Goal: Find specific page/section: Find specific page/section

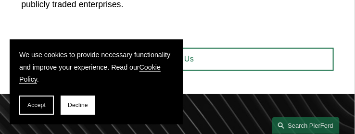
scroll to position [433, 0]
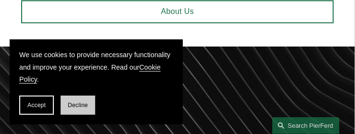
click at [81, 109] on button "Decline" at bounding box center [78, 105] width 35 height 19
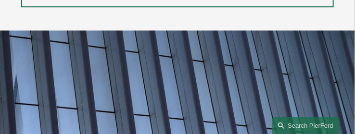
scroll to position [1395, 0]
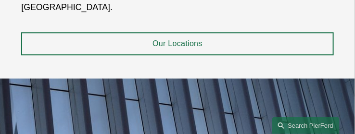
click at [134, 46] on link "Our Locations" at bounding box center [177, 43] width 312 height 23
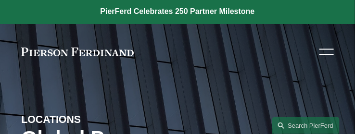
click at [322, 51] on div at bounding box center [326, 52] width 14 height 17
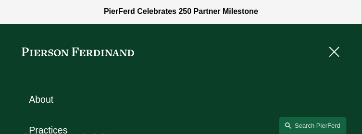
scroll to position [48, 0]
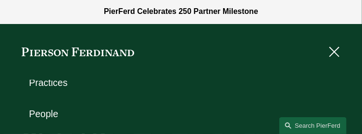
click at [49, 79] on div "Skip to Content About Practices People Locations" at bounding box center [181, 52] width 362 height 56
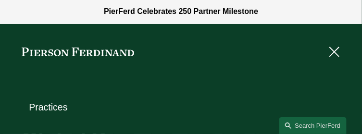
scroll to position [0, 0]
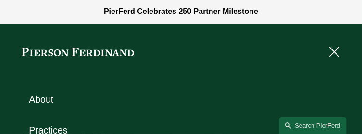
click at [58, 129] on link "Practices" at bounding box center [48, 131] width 38 height 10
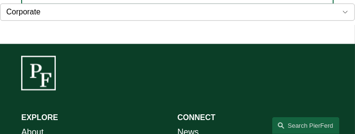
scroll to position [1347, 0]
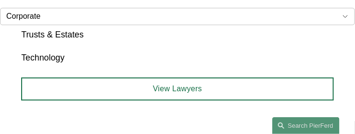
click at [176, 86] on link "View Lawyers" at bounding box center [177, 88] width 312 height 23
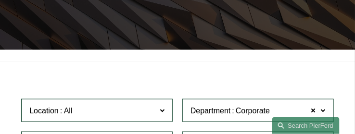
scroll to position [288, 0]
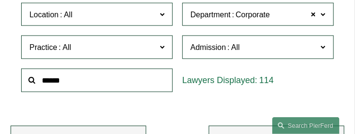
click at [324, 16] on span at bounding box center [323, 14] width 5 height 13
click at [0, 0] on link "Employment, Labor, and Benefits" at bounding box center [0, 0] width 0 height 0
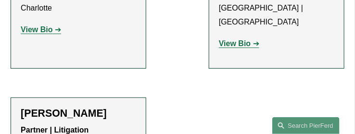
scroll to position [2639, 0]
